Goal: Task Accomplishment & Management: Complete application form

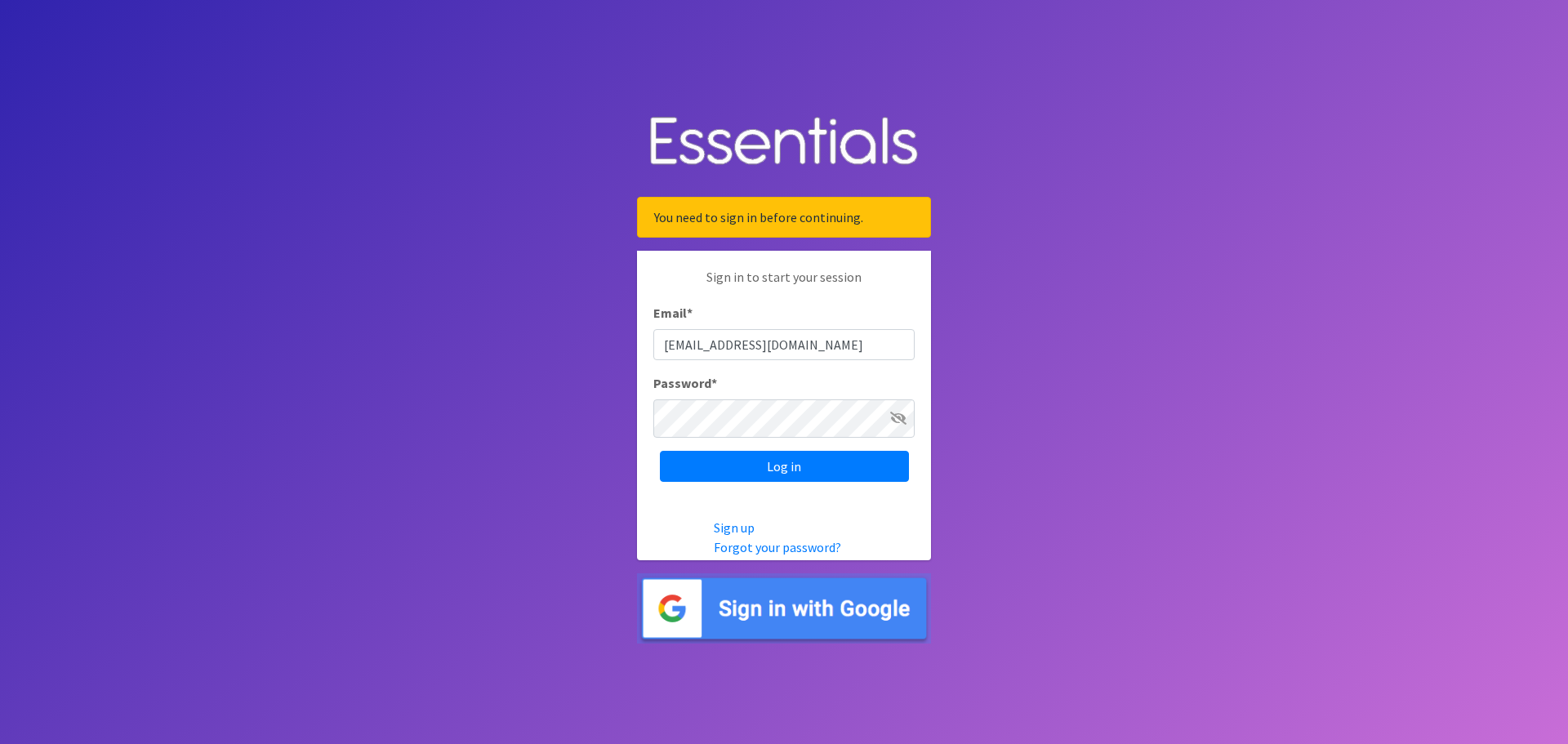
type input "[EMAIL_ADDRESS][DOMAIN_NAME]"
click at [891, 424] on icon at bounding box center [898, 418] width 16 height 14
click at [824, 482] on input "Log in" at bounding box center [784, 466] width 249 height 31
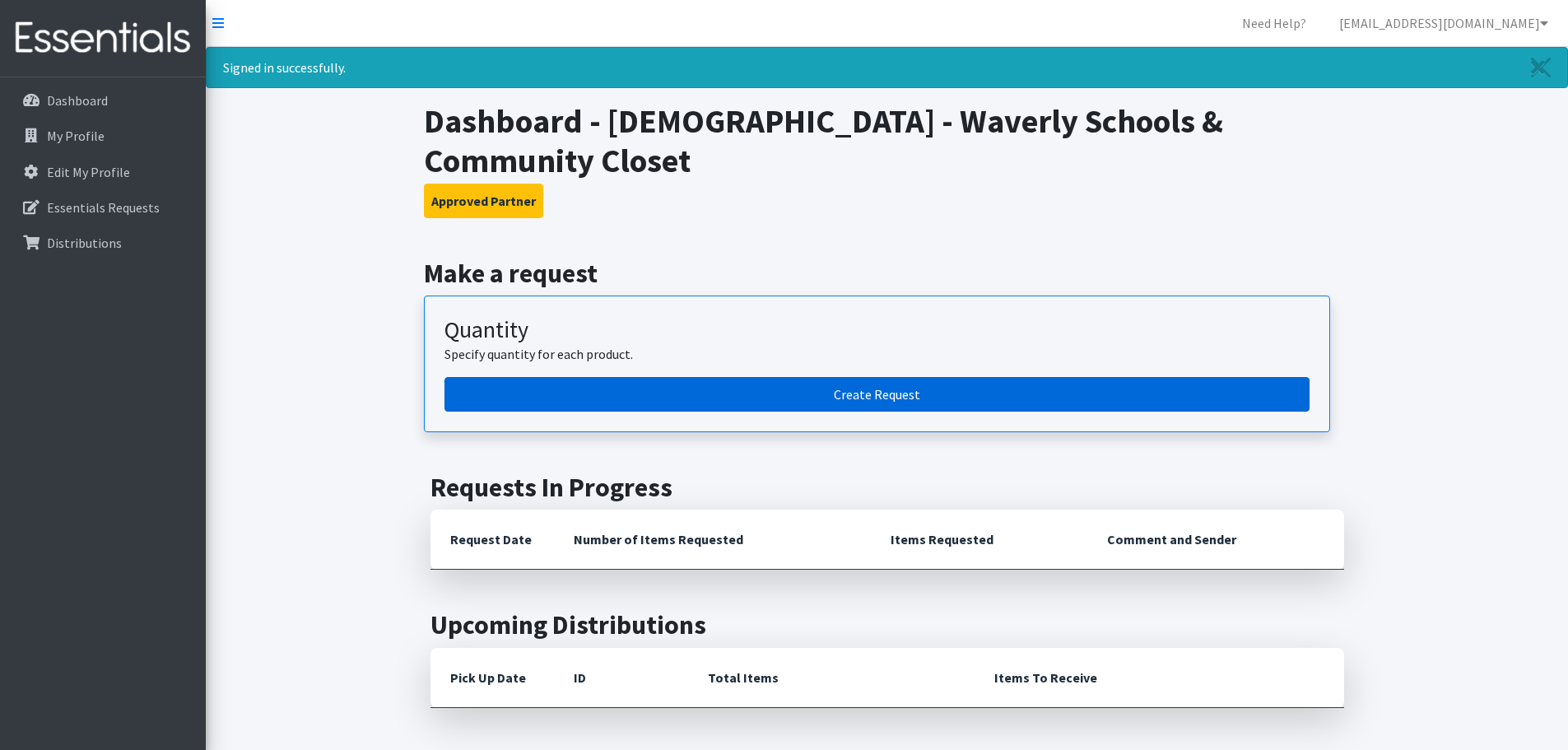
click at [907, 412] on link "Create Request" at bounding box center [877, 394] width 865 height 34
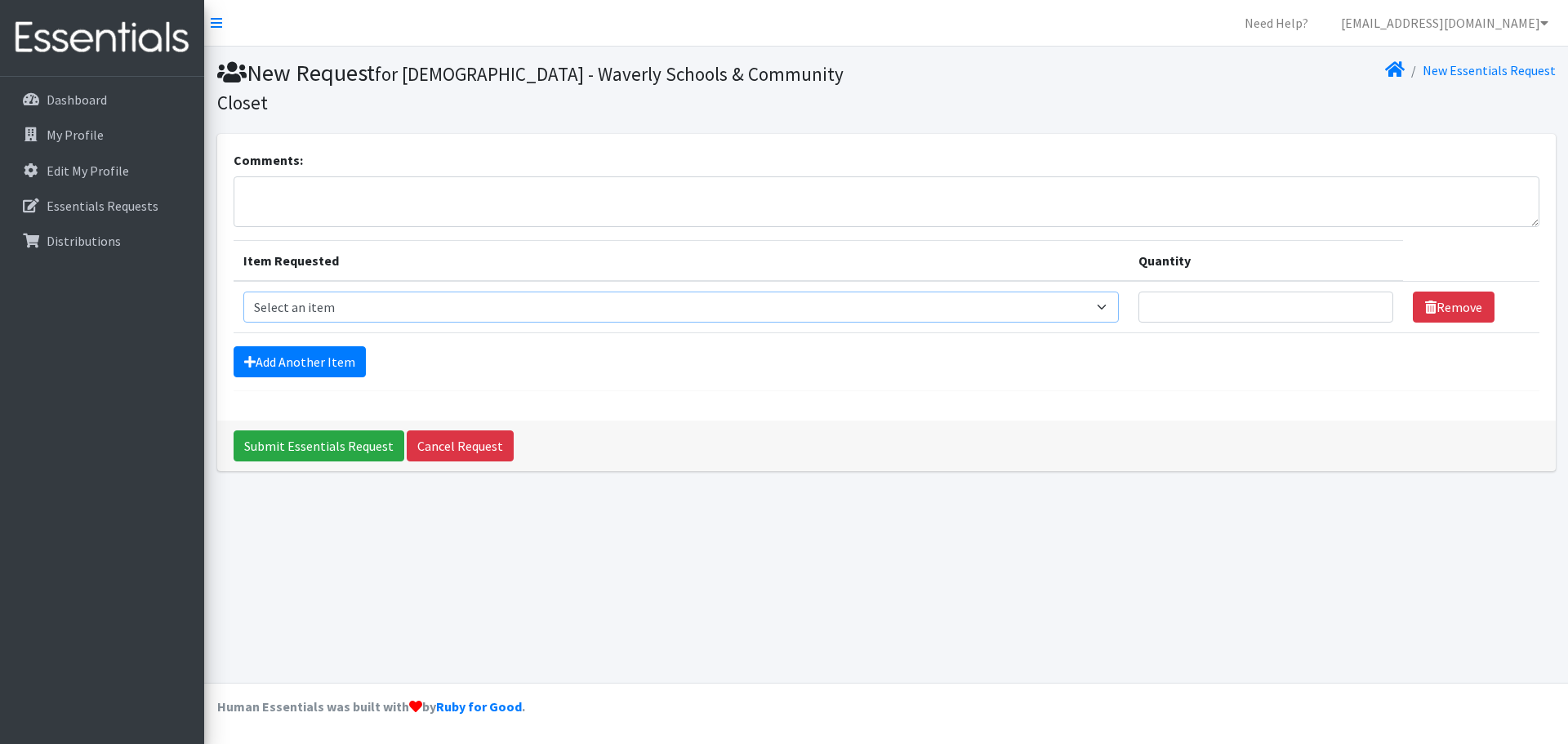
click at [1070, 323] on select "Select an item Cleanse: Bar soap Clothing: Socks (list the # of pairs of socks …" at bounding box center [681, 307] width 875 height 31
click at [1078, 323] on select "Select an item Cleanse: Bar soap Clothing: Socks (list the # of pairs of socks …" at bounding box center [681, 307] width 875 height 31
click at [1302, 181] on div "Comments:" at bounding box center [886, 187] width 1305 height 76
click at [1540, 18] on icon at bounding box center [1544, 23] width 8 height 14
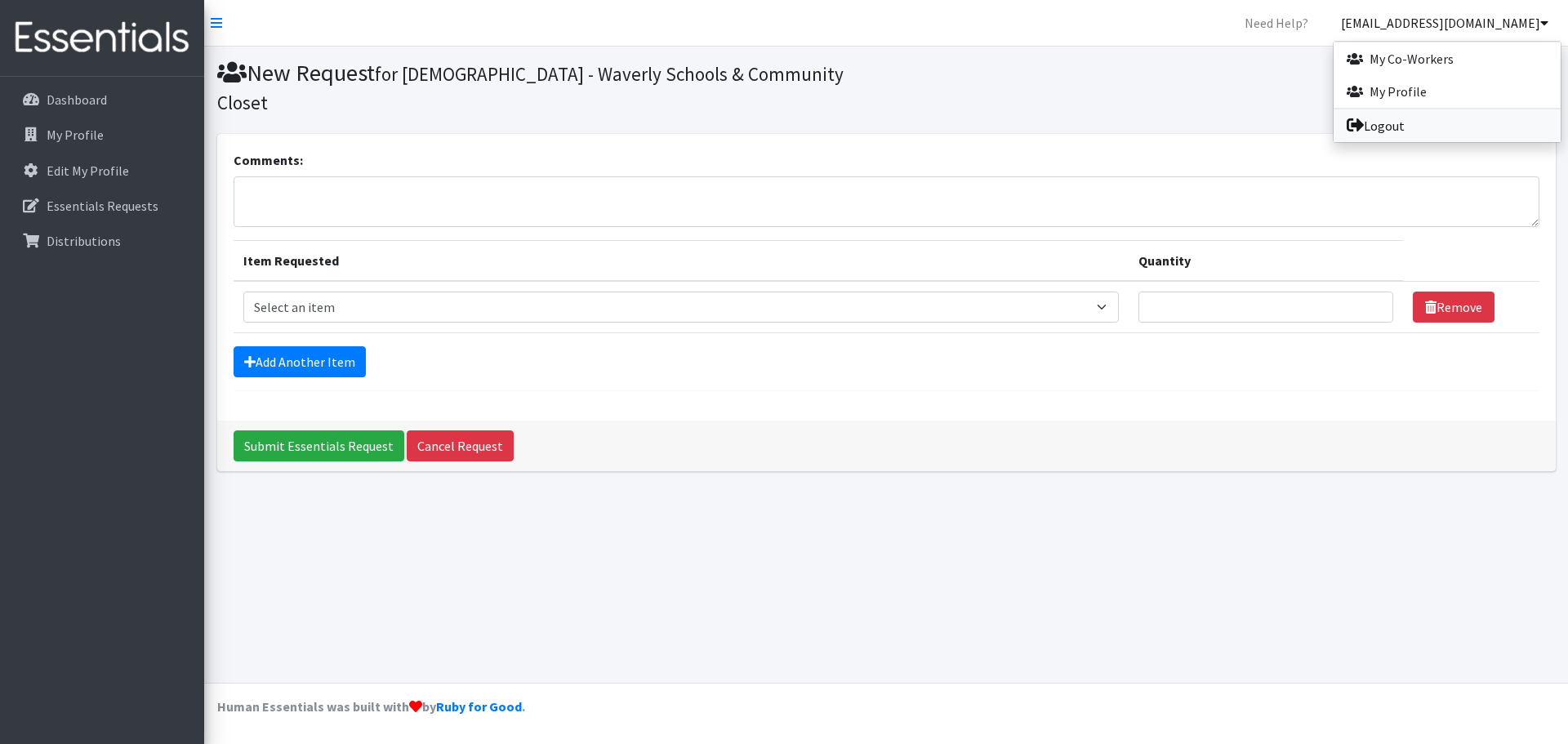
click at [1395, 142] on link "Logout" at bounding box center [1446, 126] width 227 height 33
